Goal: Transaction & Acquisition: Purchase product/service

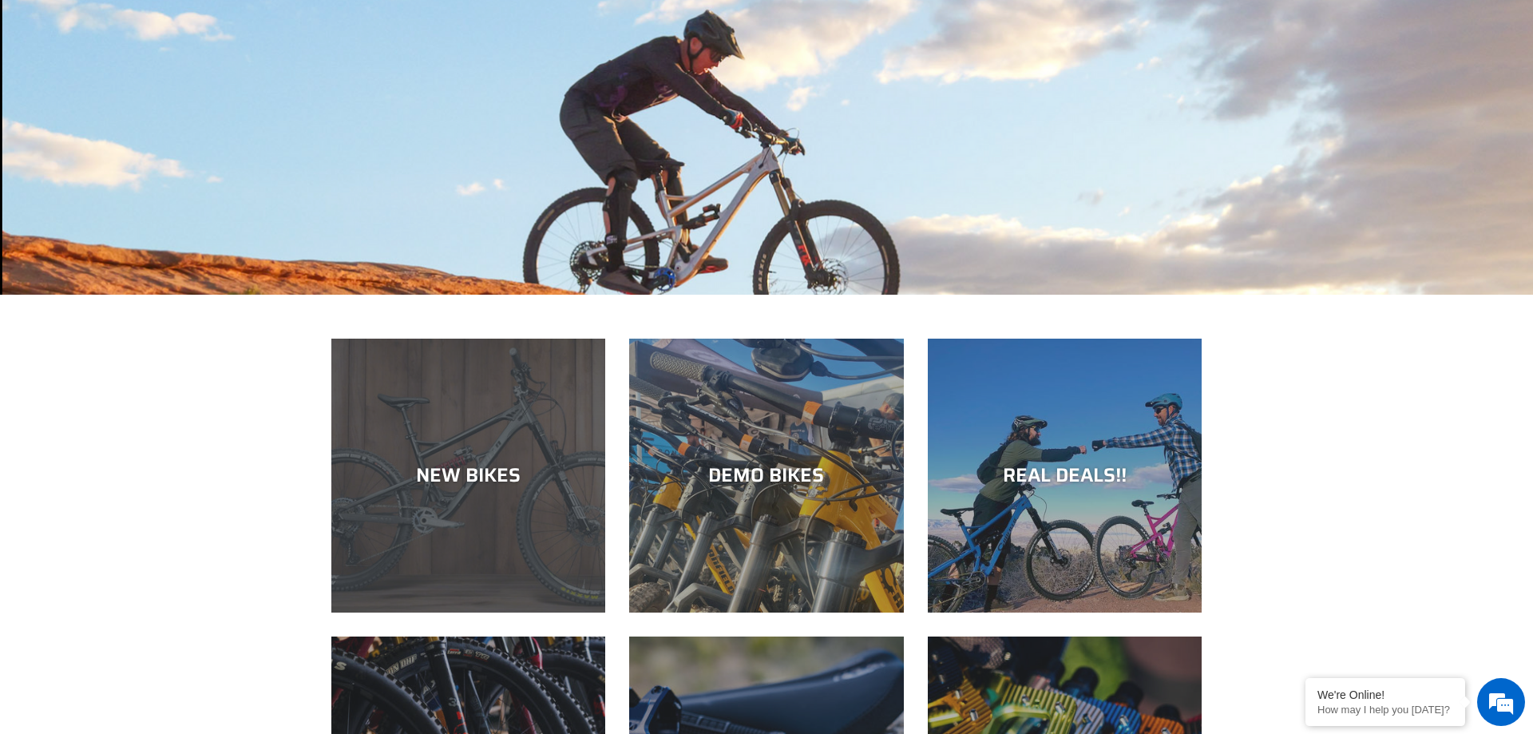
scroll to position [244, 0]
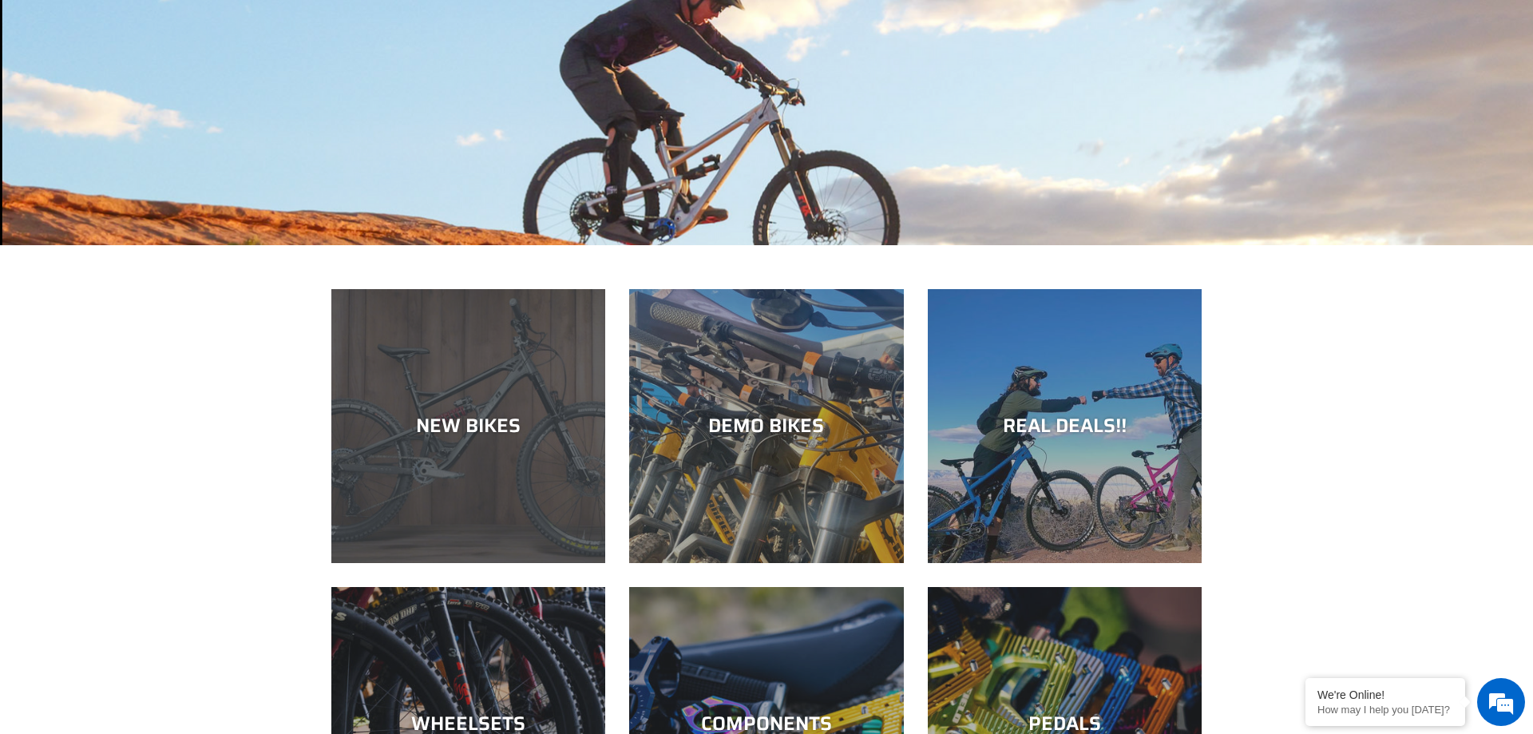
click at [384, 563] on div "NEW BIKES" at bounding box center [468, 563] width 274 height 0
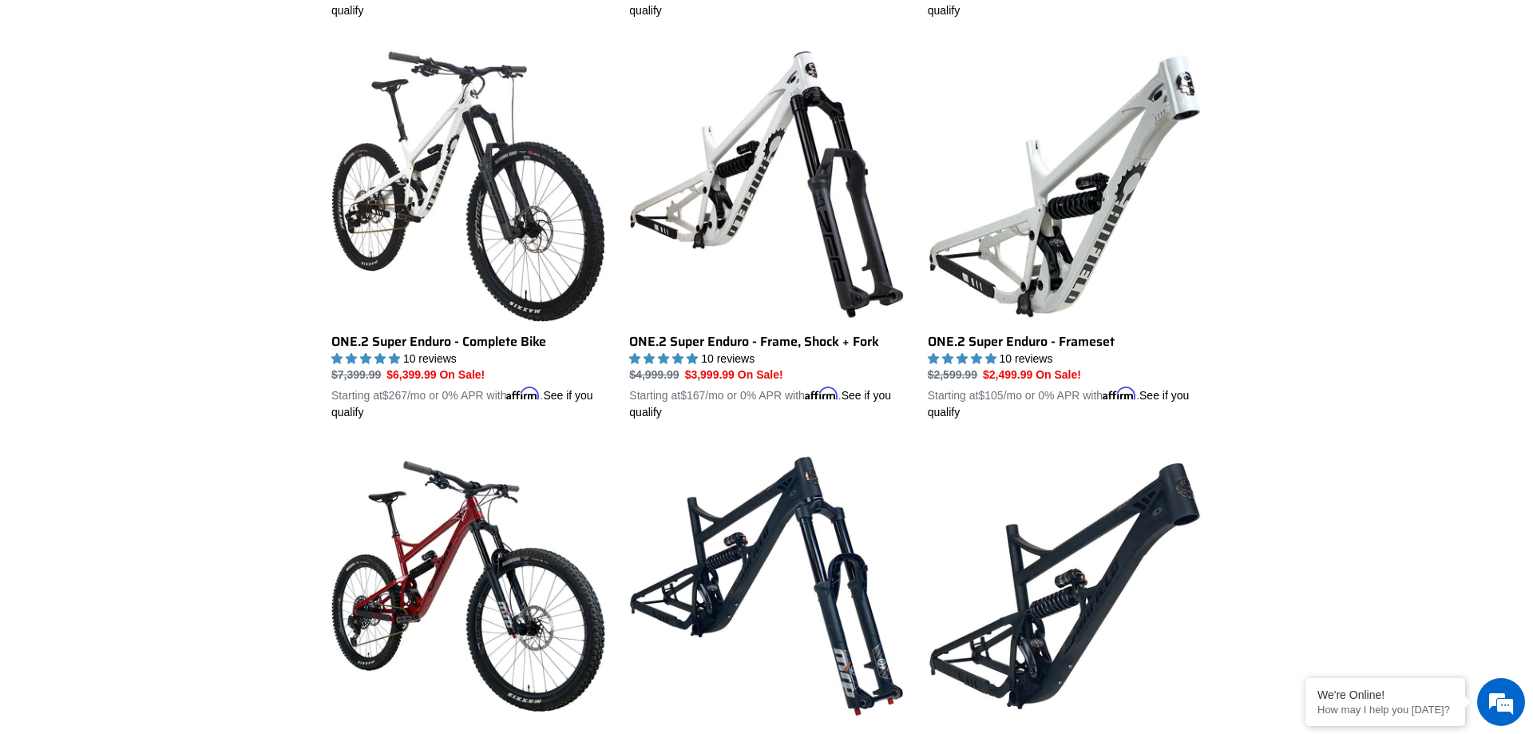
scroll to position [1221, 0]
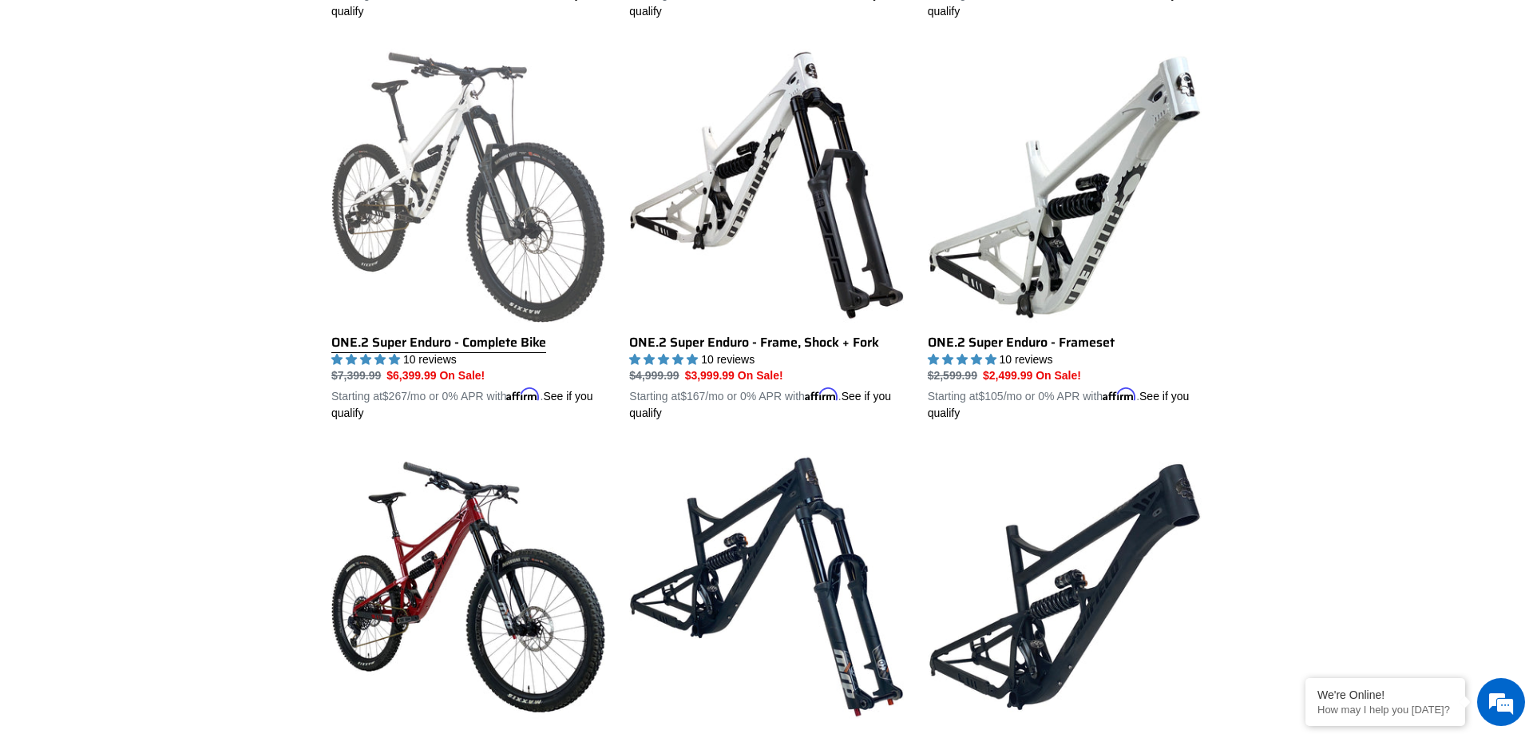
click at [458, 182] on link "ONE.2 Super Enduro - Complete Bike" at bounding box center [468, 235] width 274 height 374
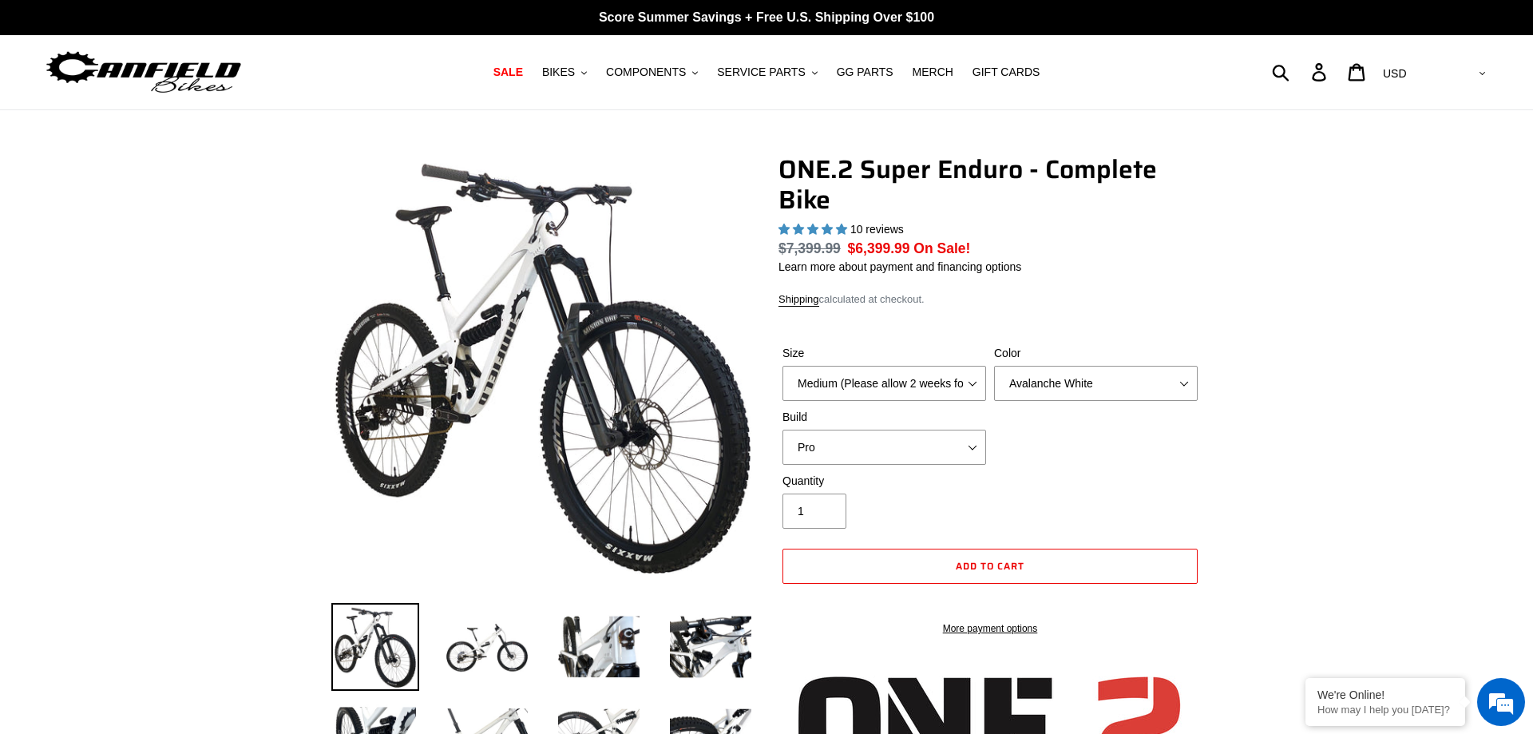
select select "highest-rating"
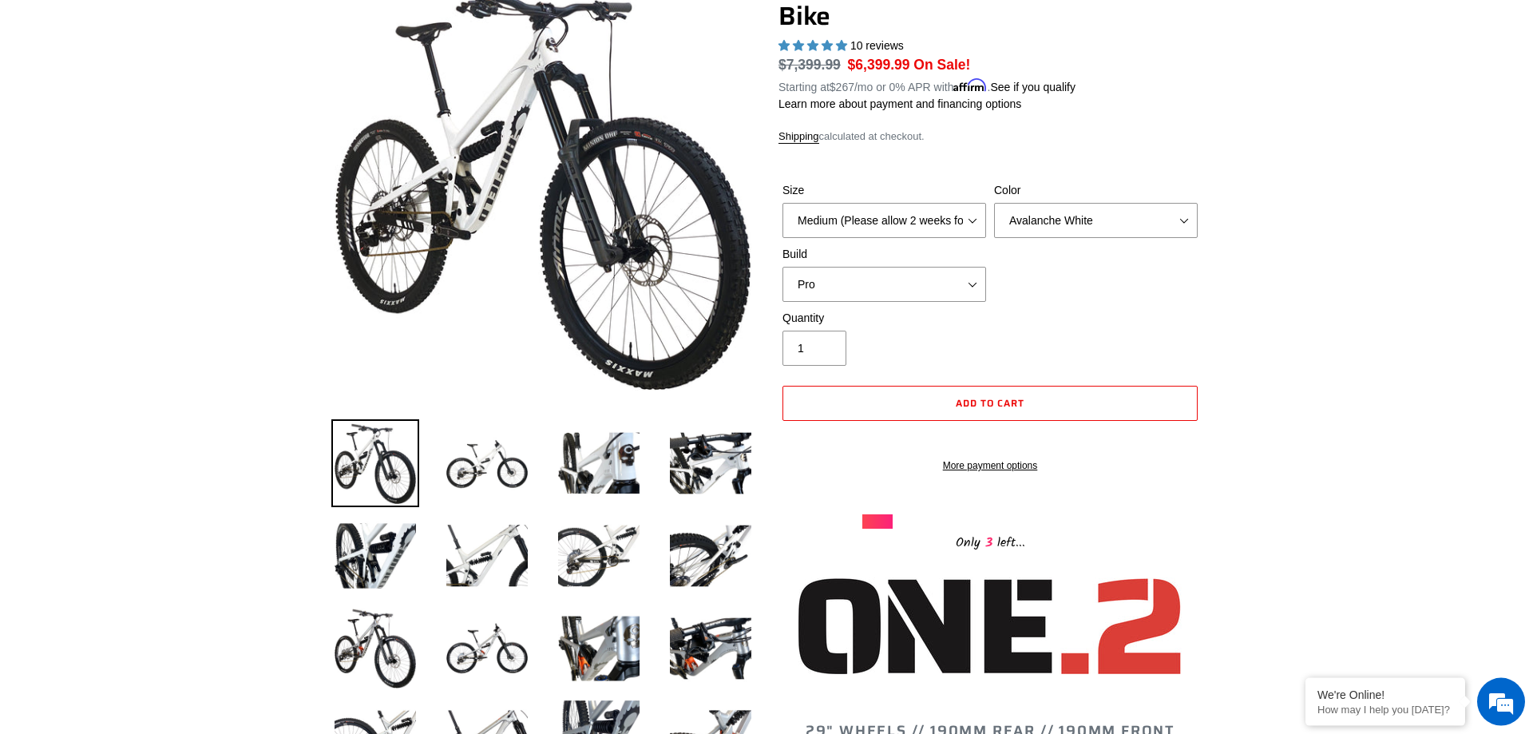
scroll to position [163, 0]
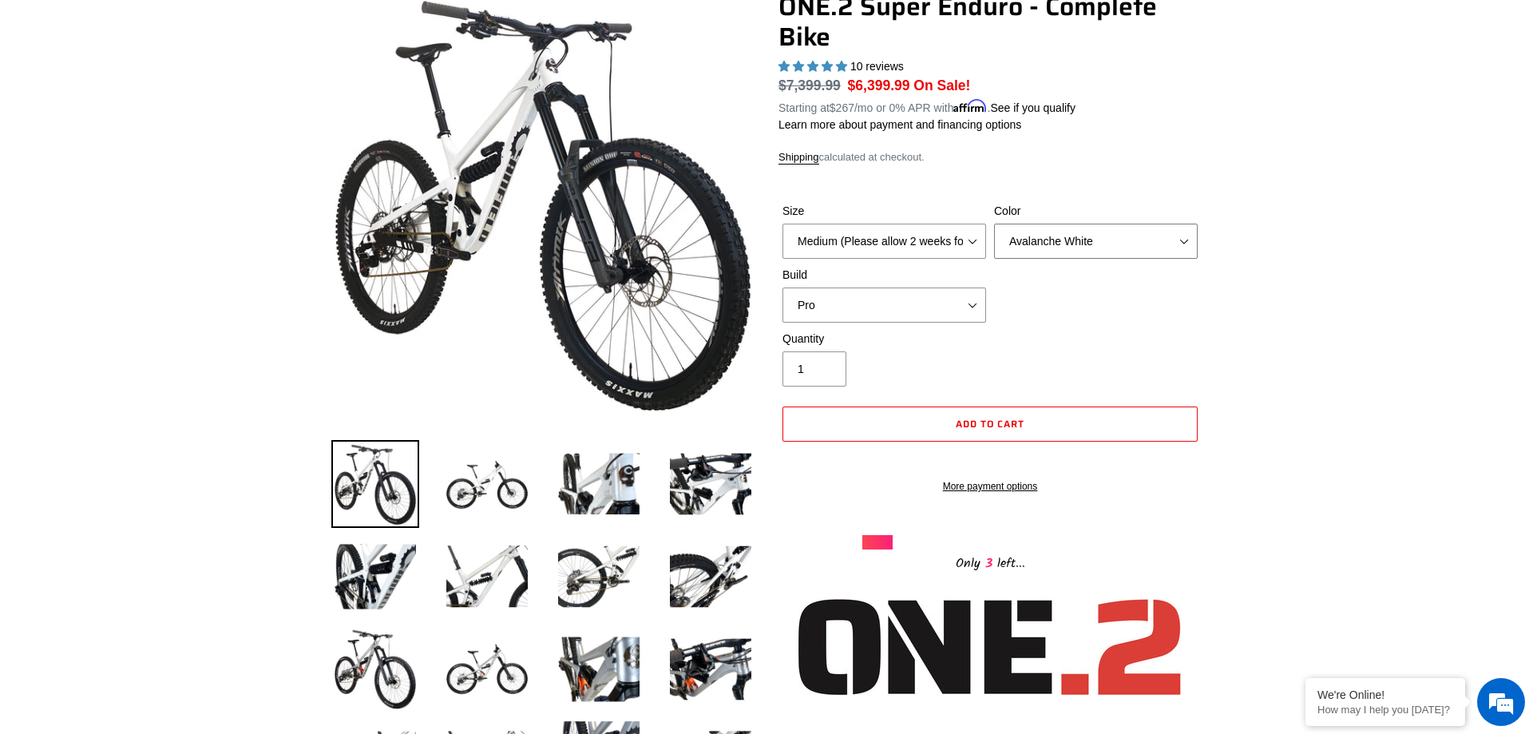
click at [994, 223] on select "Avalanche White Bentonite Grey" at bounding box center [1096, 240] width 204 height 35
click option "Bentonite Grey" at bounding box center [0, 0] width 0 height 0
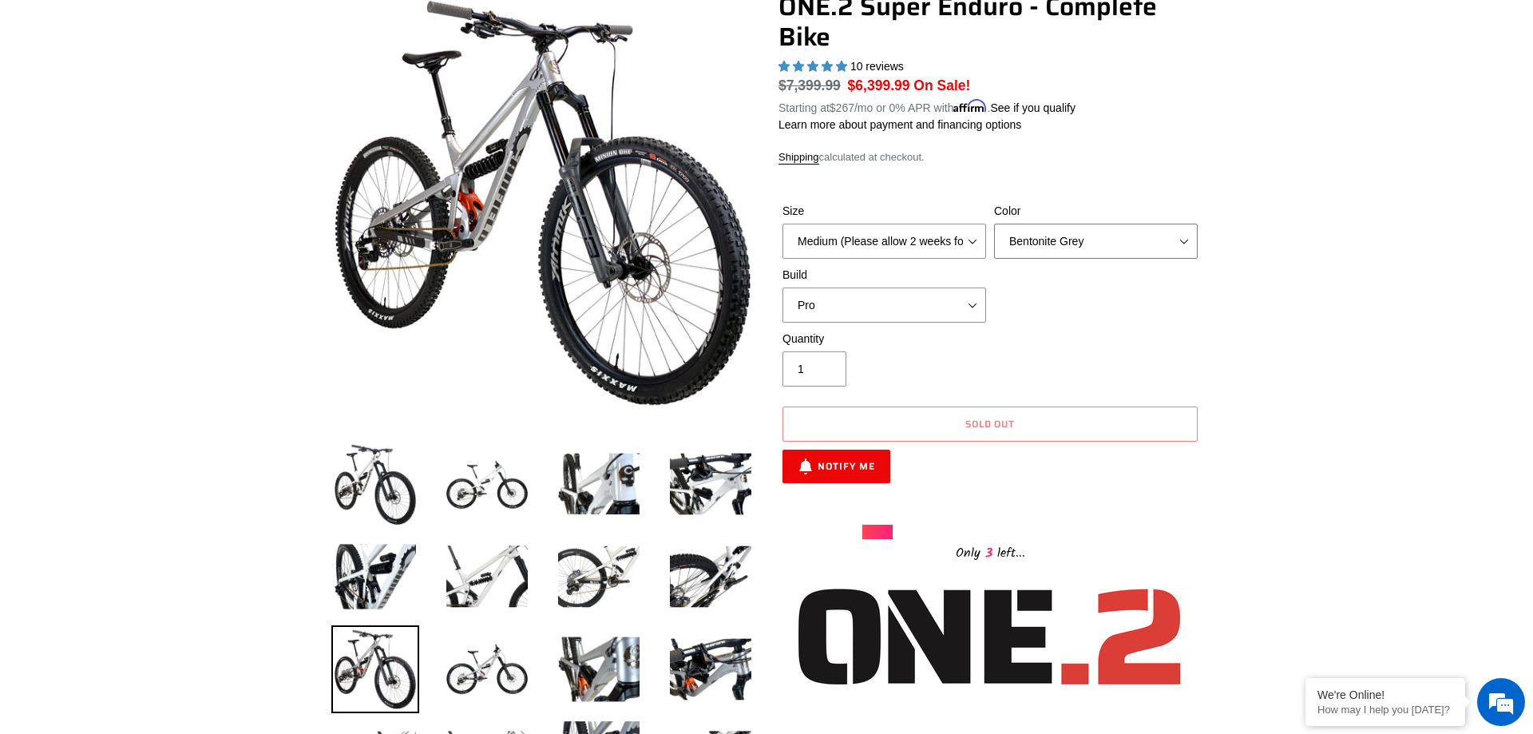
click at [994, 223] on select "Avalanche White Bentonite Grey" at bounding box center [1096, 240] width 204 height 35
click option "Avalanche White" at bounding box center [0, 0] width 0 height 0
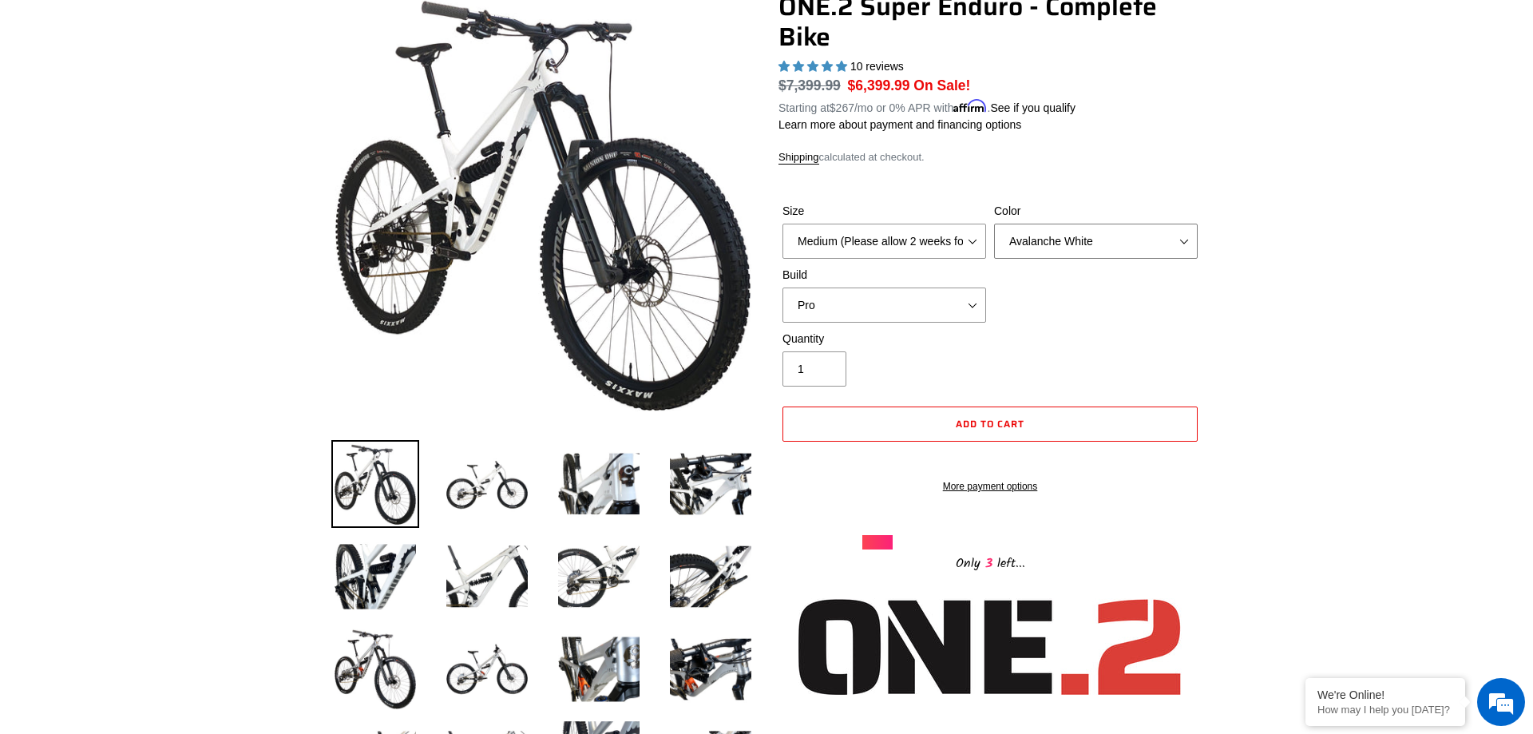
click at [994, 223] on select "Avalanche White Bentonite Grey" at bounding box center [1096, 240] width 204 height 35
select select "Bentonite Grey"
click option "Bentonite Grey" at bounding box center [0, 0] width 0 height 0
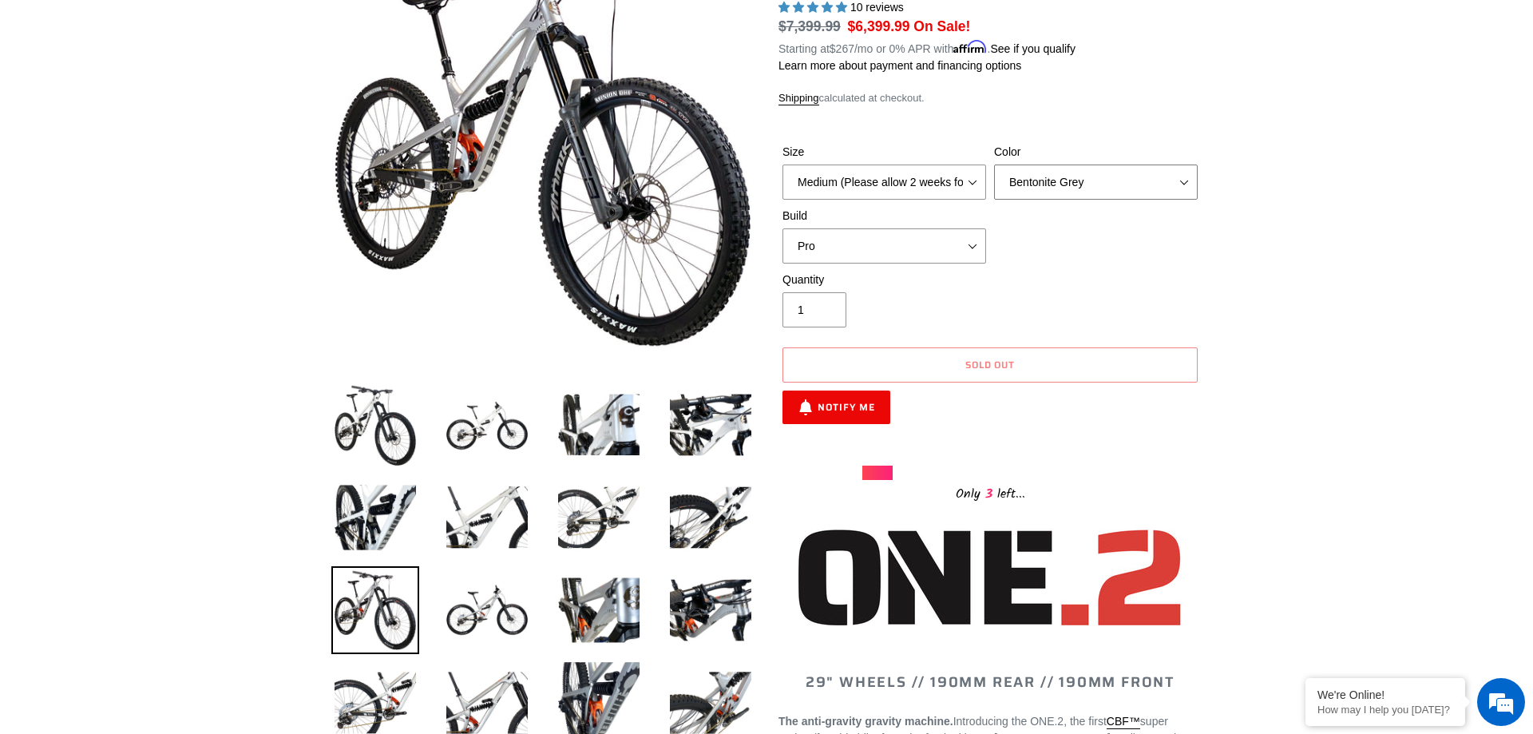
scroll to position [326, 0]
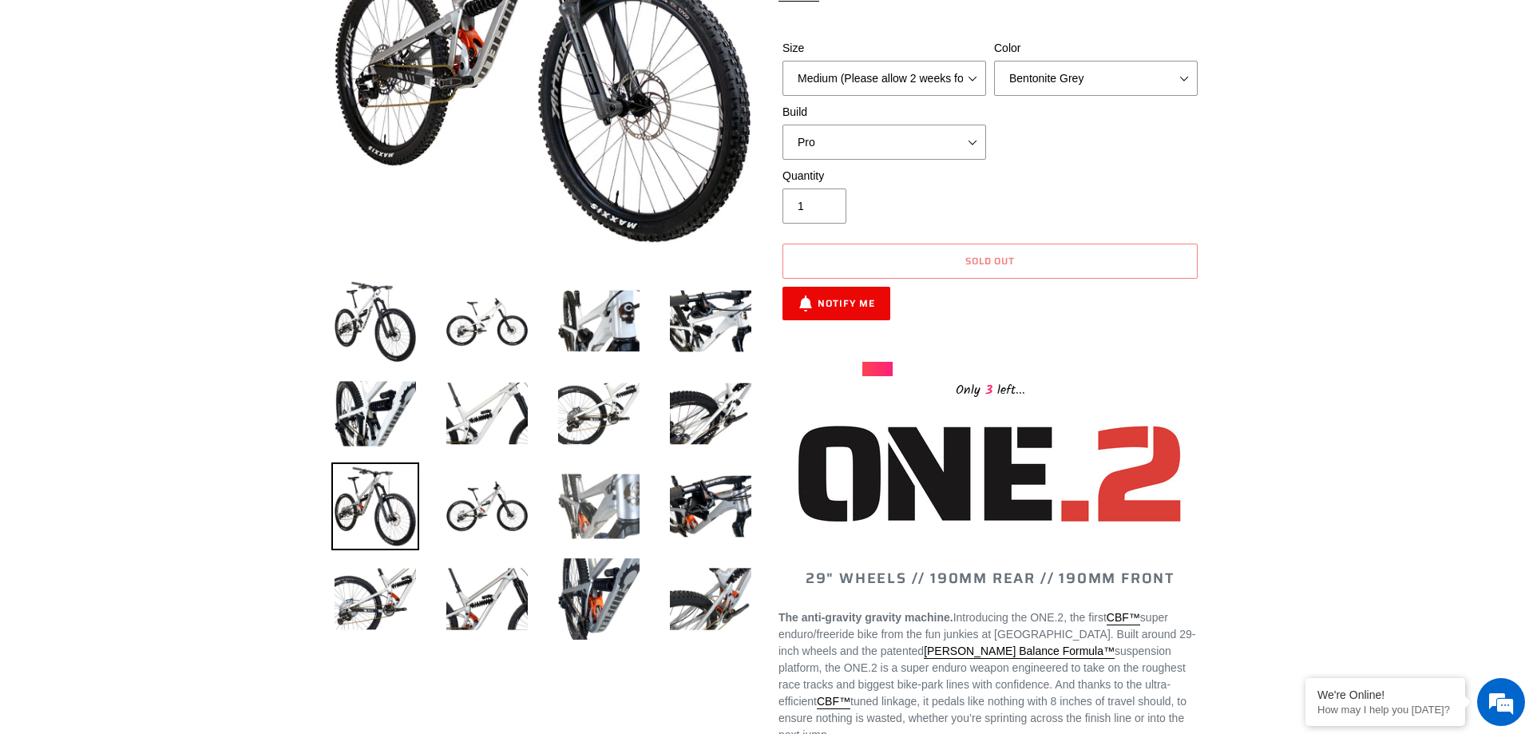
click at [615, 519] on img at bounding box center [599, 506] width 88 height 88
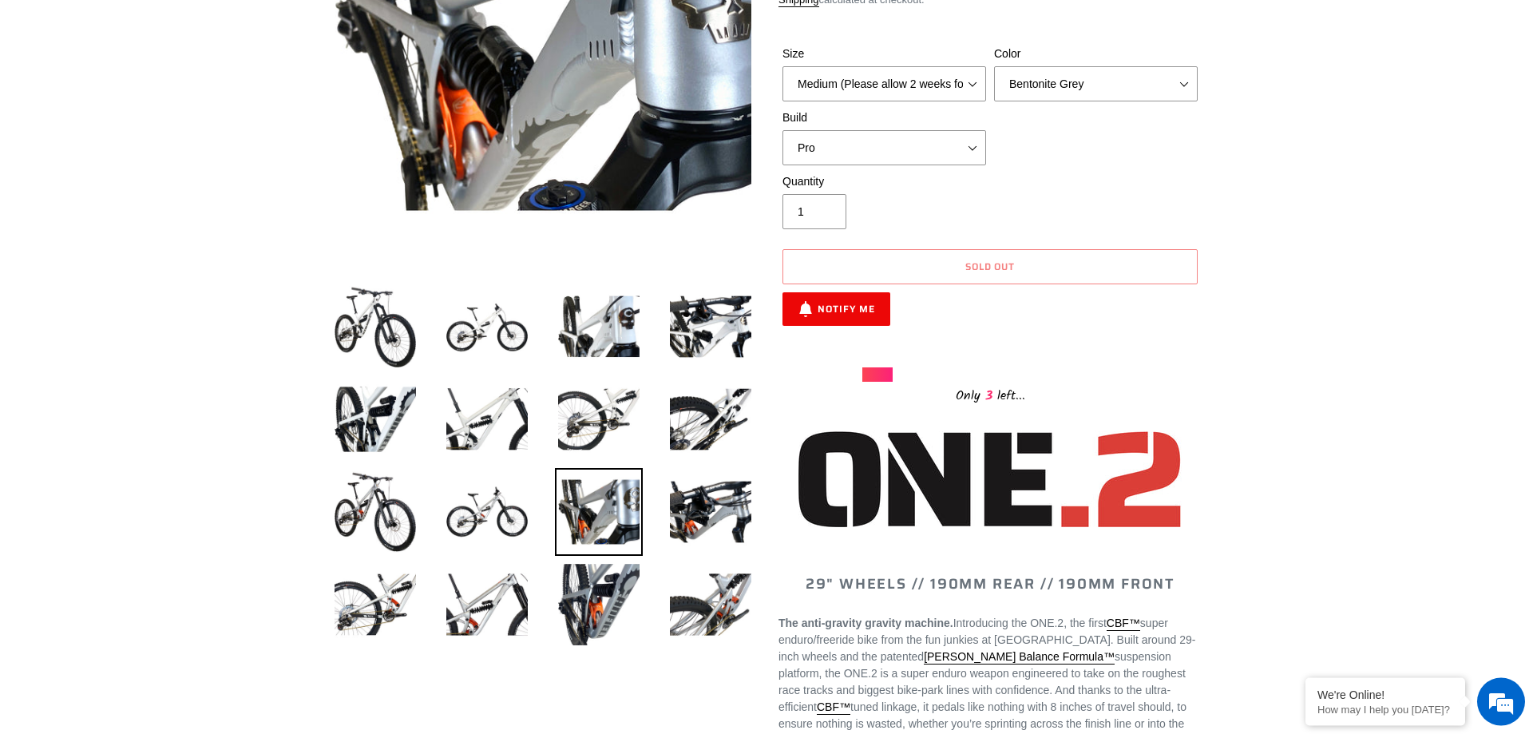
scroll to position [570, 0]
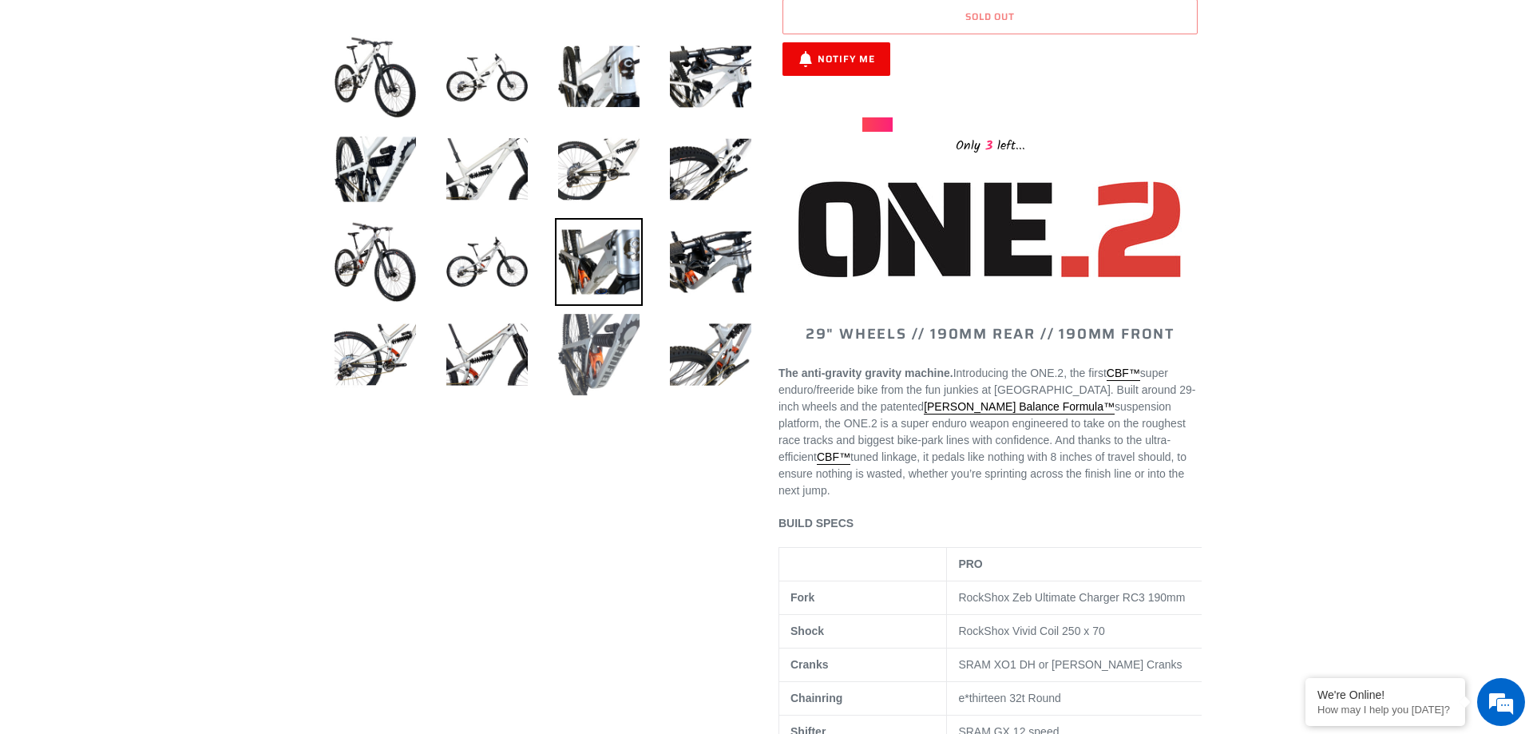
click at [599, 360] on img at bounding box center [599, 354] width 88 height 88
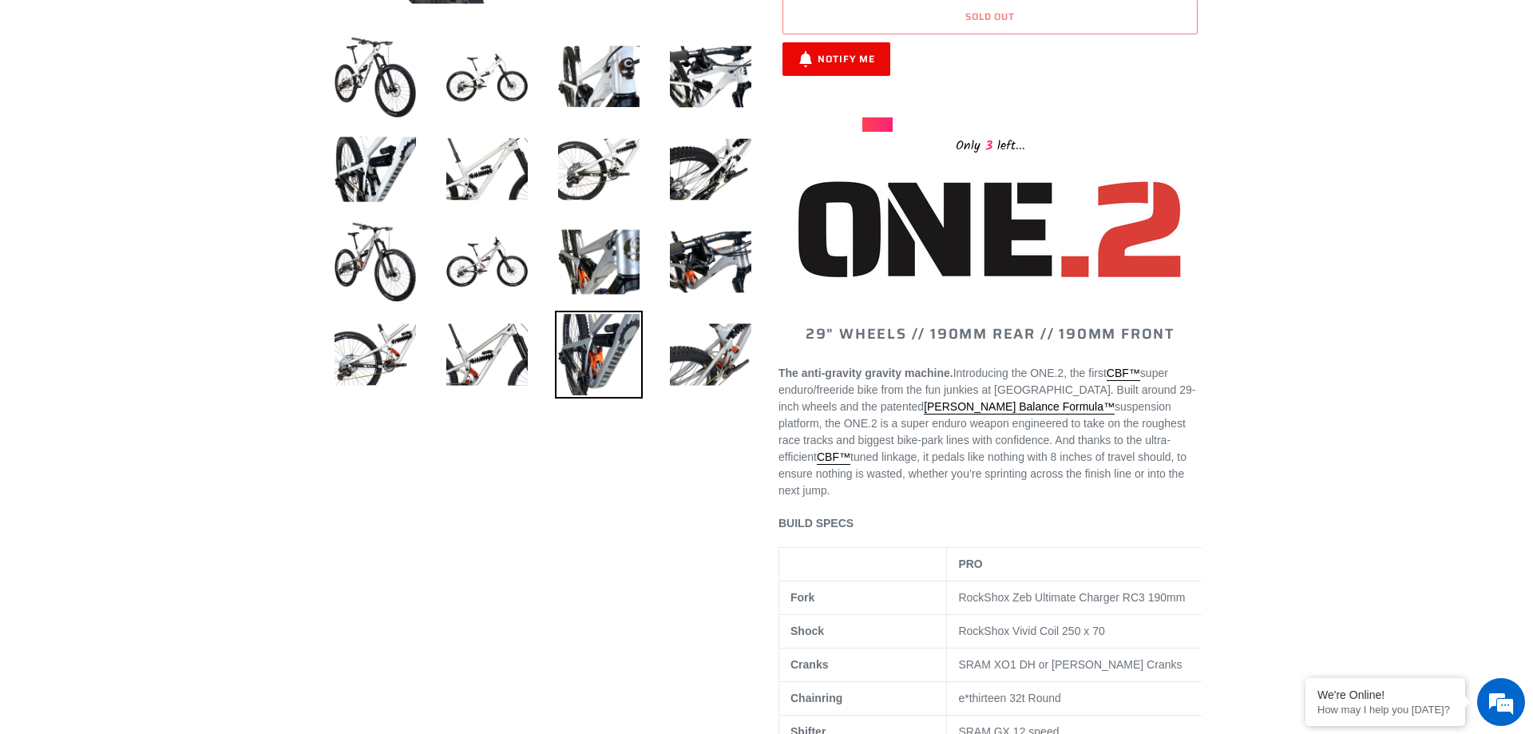
click at [597, 364] on img at bounding box center [599, 354] width 88 height 88
click at [353, 173] on img at bounding box center [375, 169] width 88 height 88
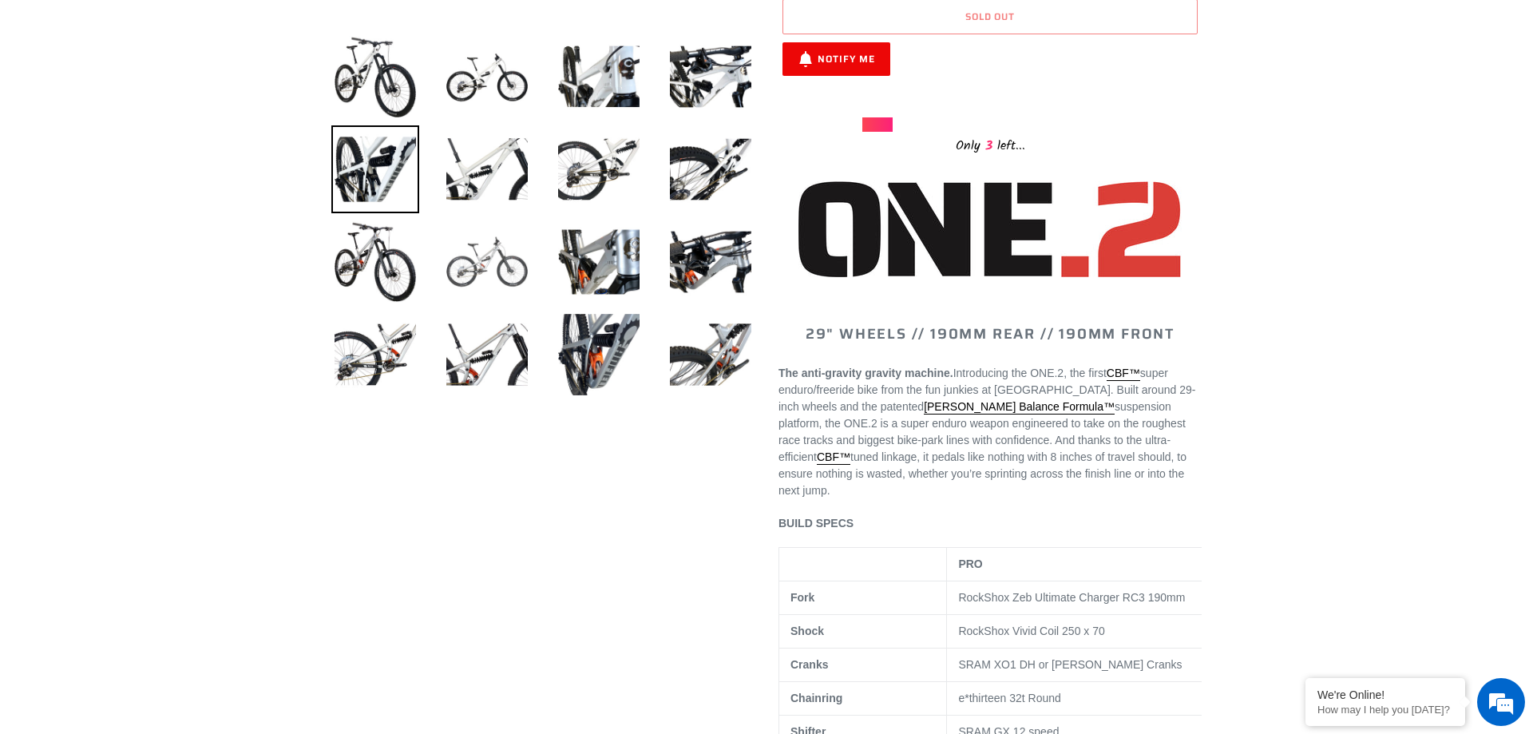
click at [470, 266] on img at bounding box center [487, 262] width 88 height 88
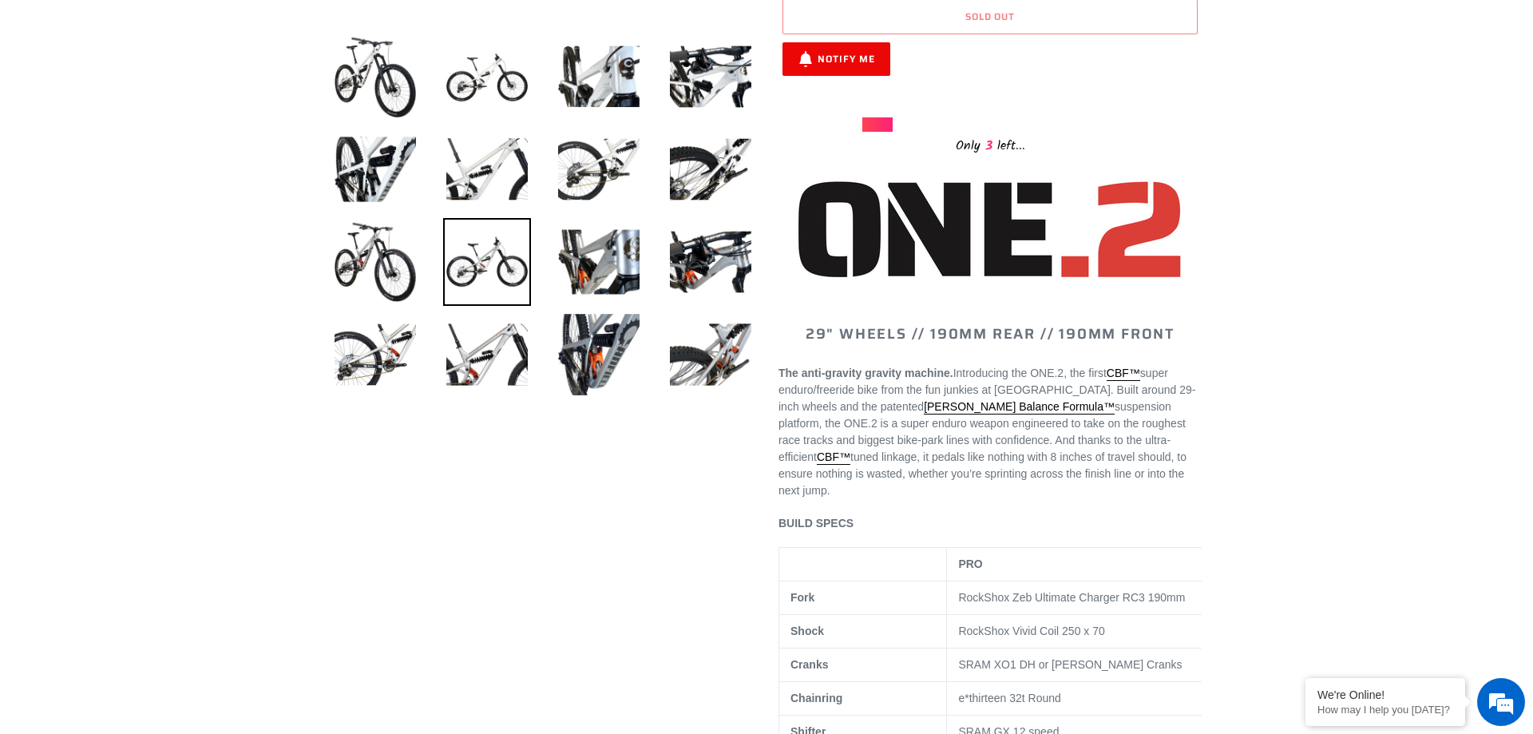
click at [473, 264] on img at bounding box center [487, 262] width 88 height 88
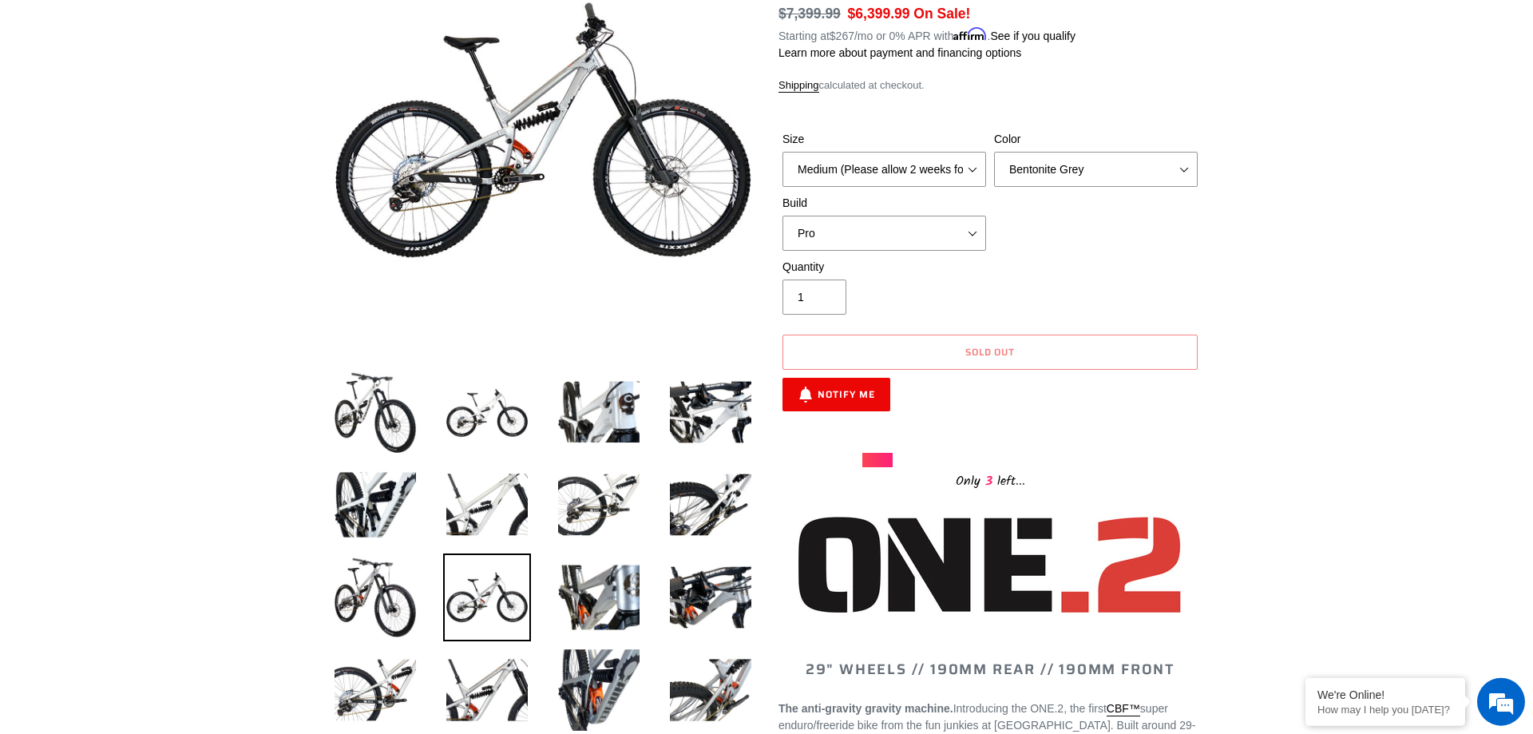
scroll to position [163, 0]
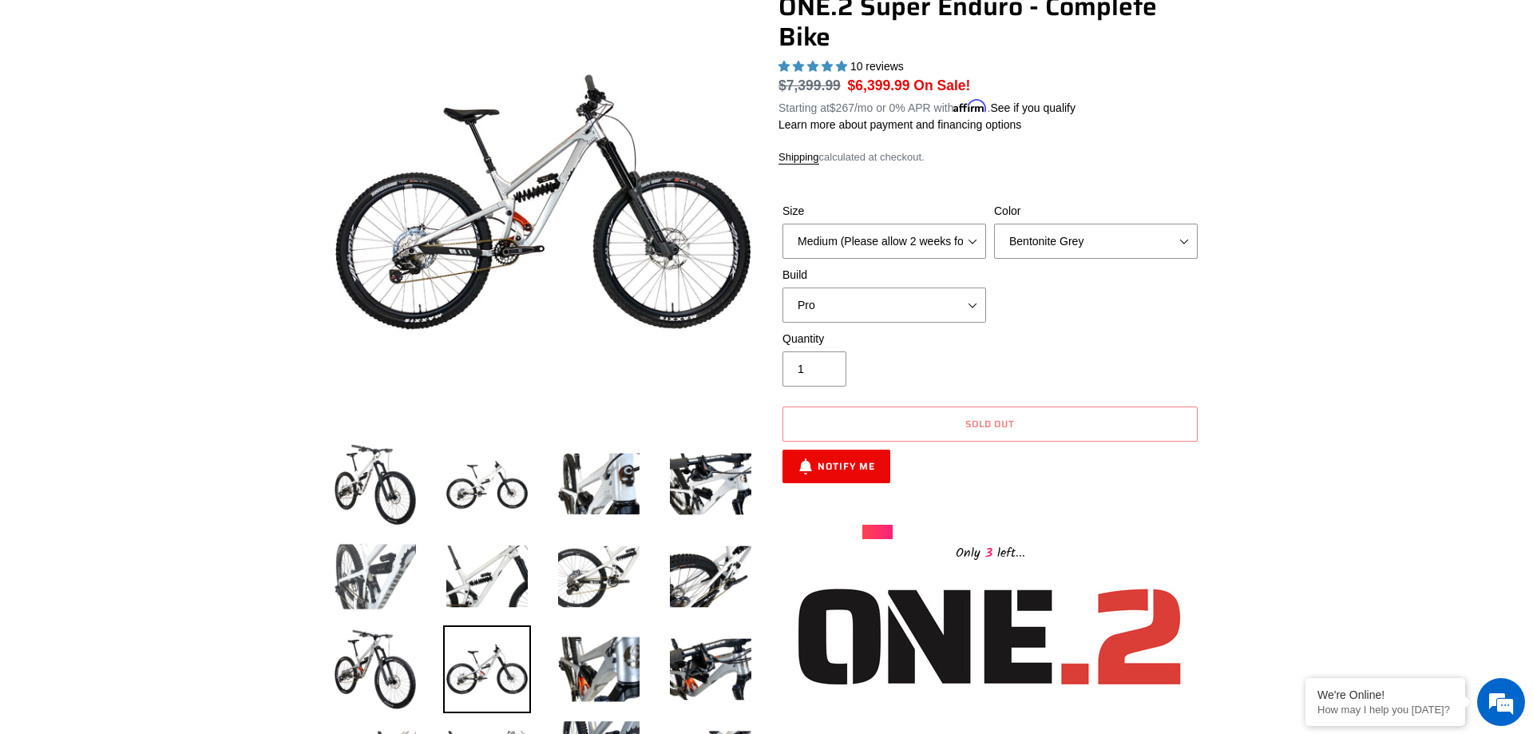
click at [382, 586] on img at bounding box center [375, 576] width 88 height 88
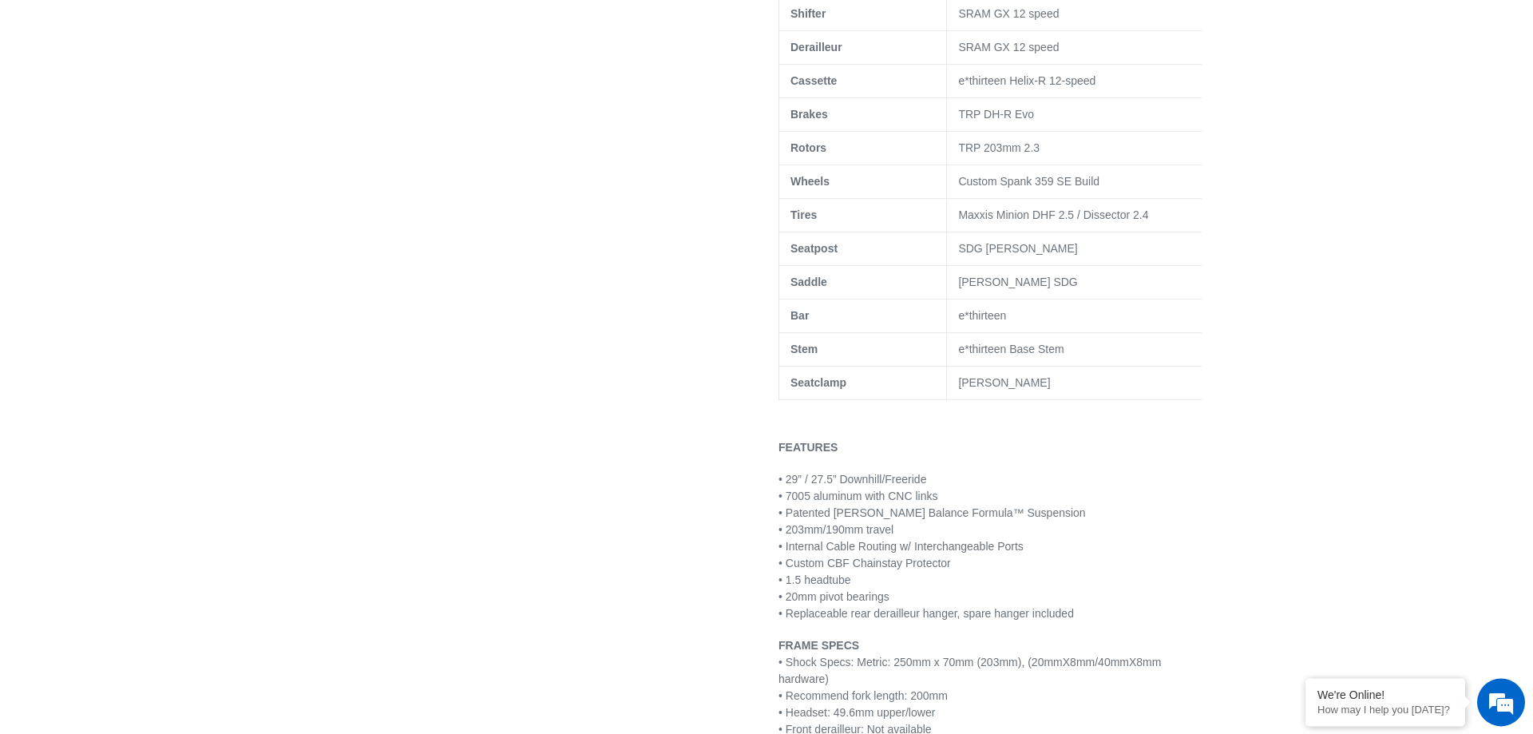
scroll to position [1628, 0]
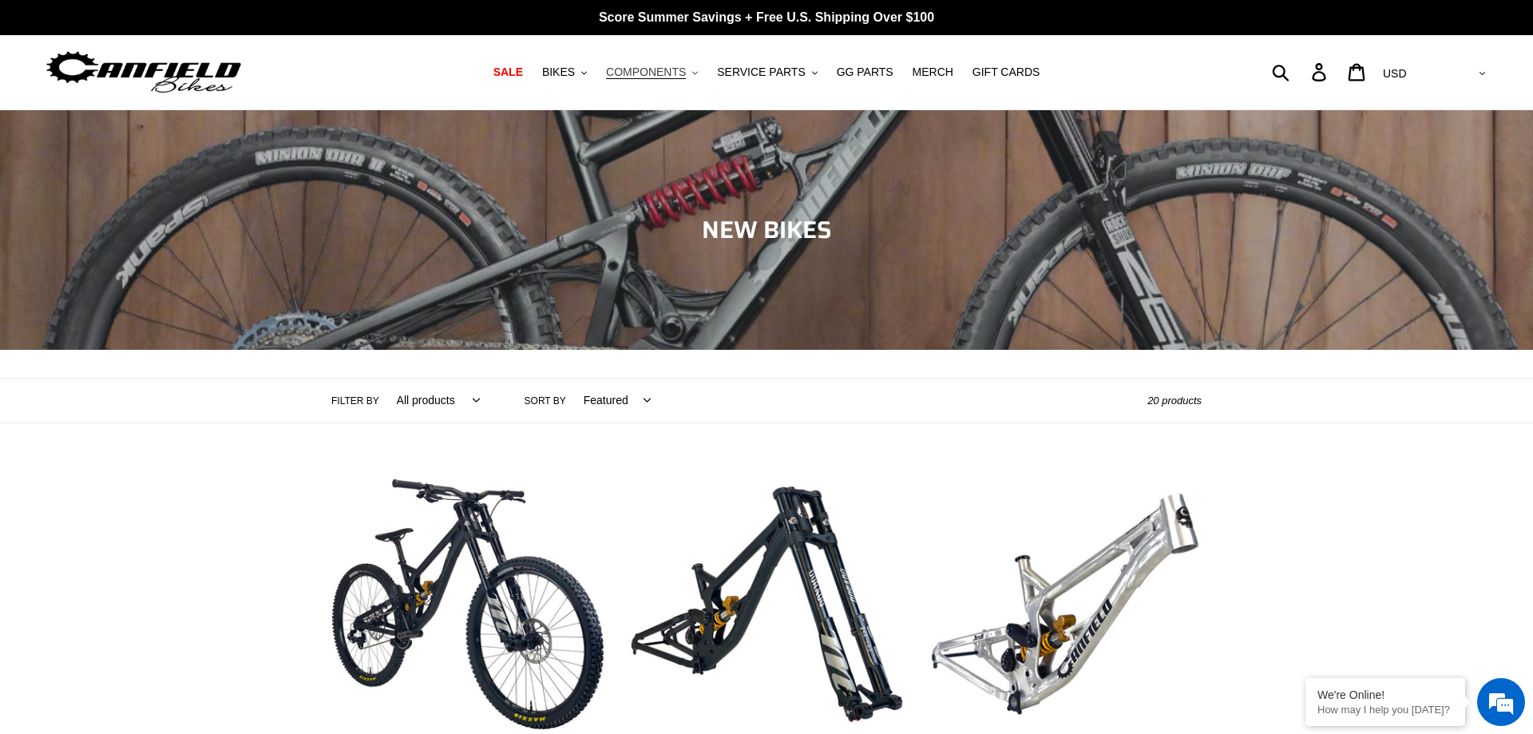
click at [669, 72] on span "COMPONENTS" at bounding box center [646, 72] width 80 height 14
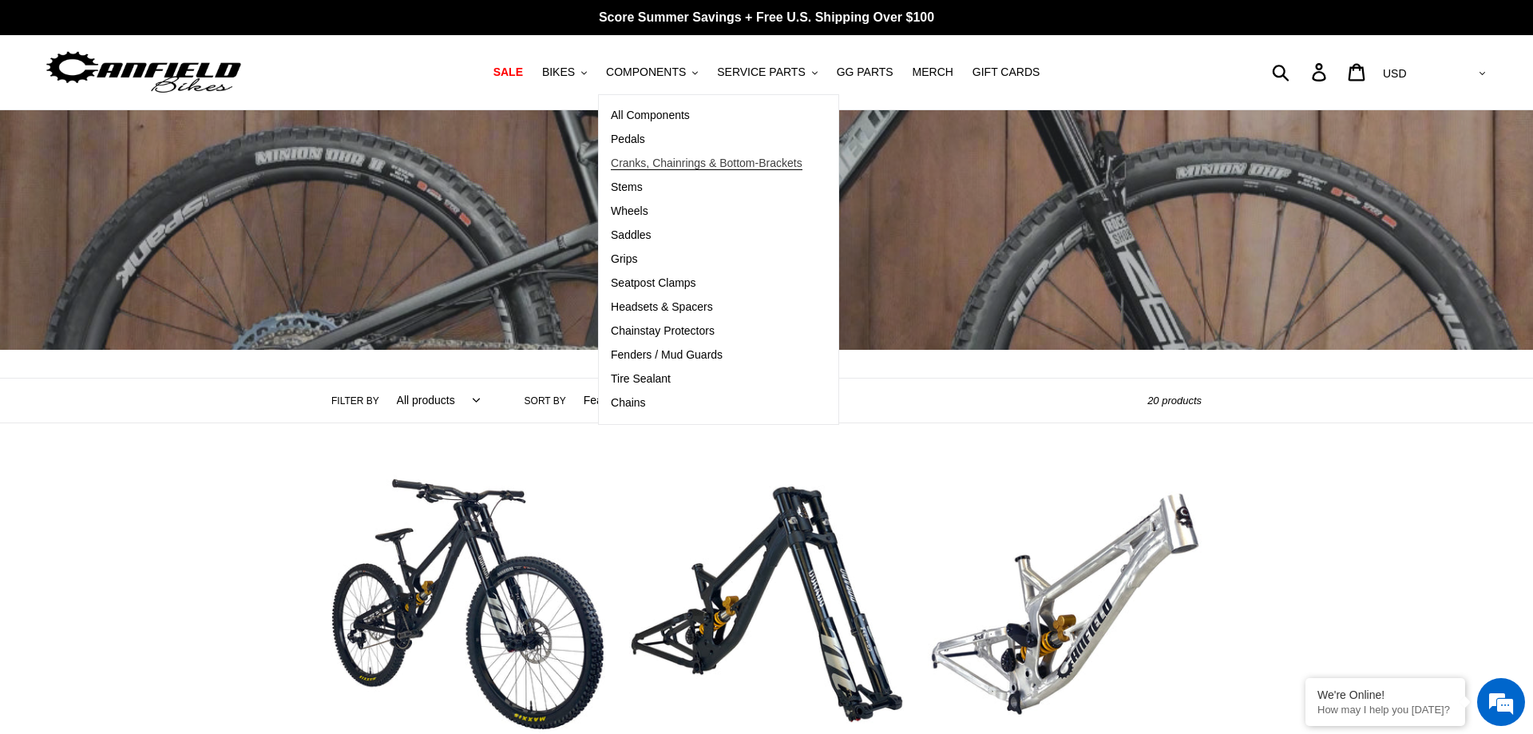
click at [651, 161] on span "Cranks, Chainrings & Bottom-Brackets" at bounding box center [707, 163] width 192 height 14
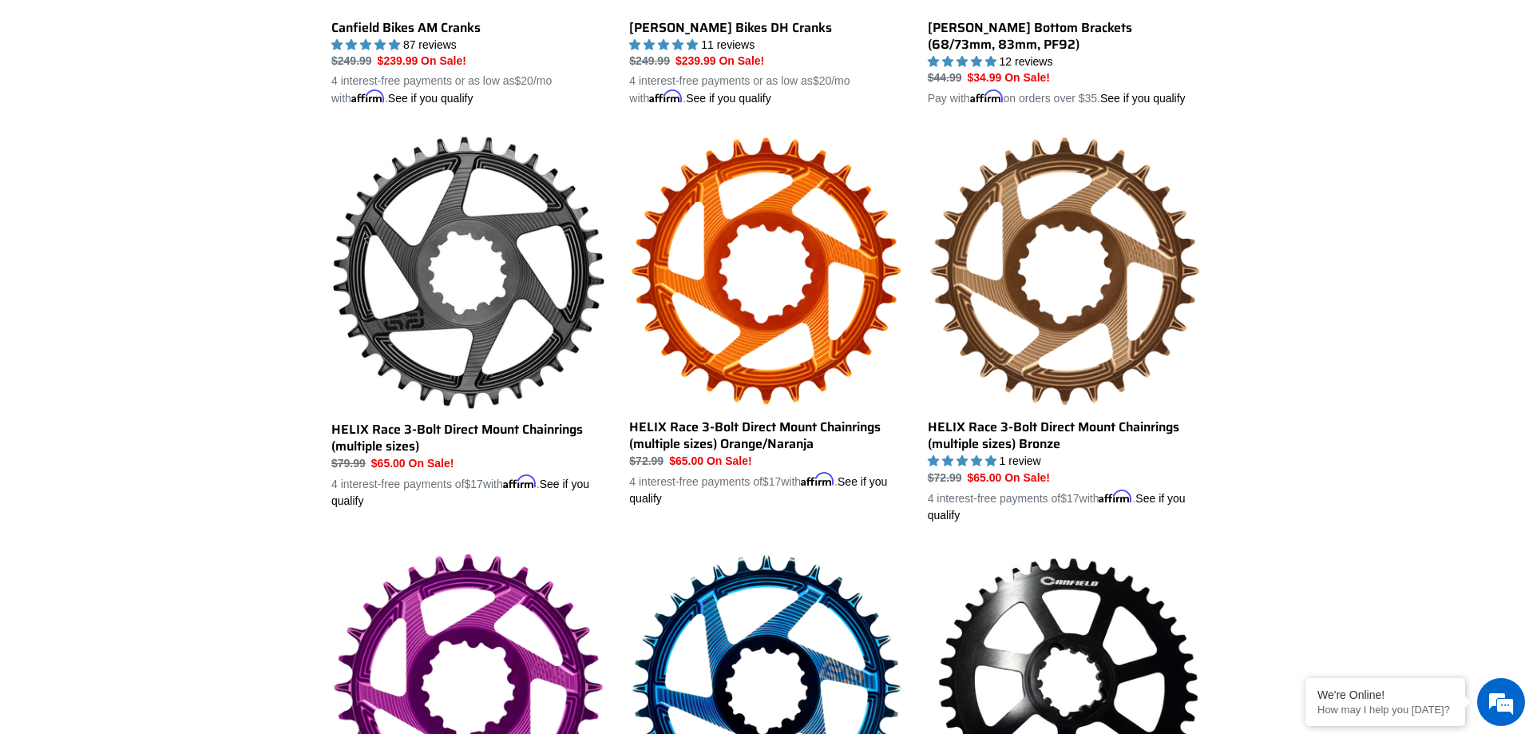
scroll to position [407, 0]
